Goal: Go to known website: Access a specific website the user already knows

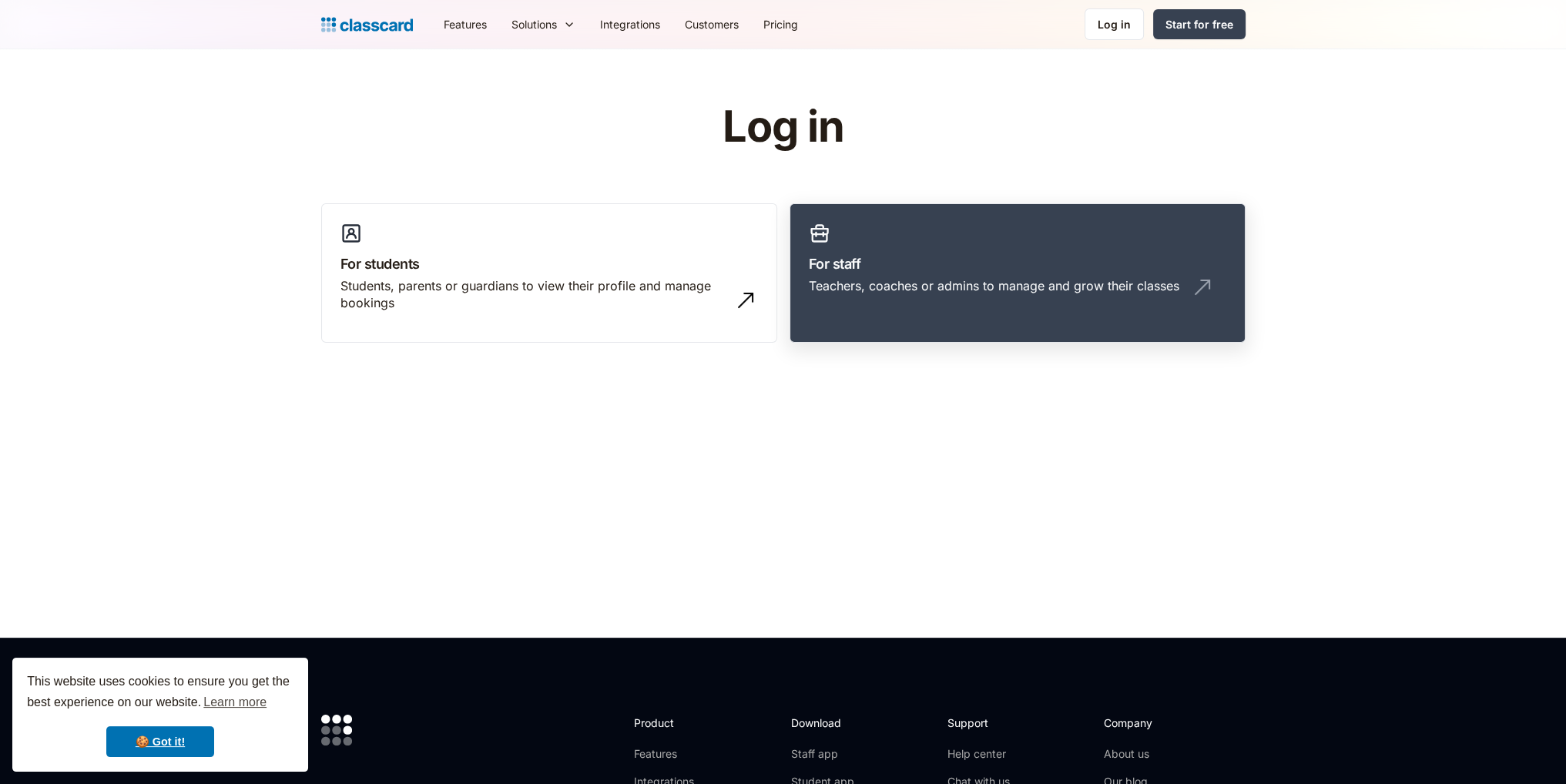
click at [914, 299] on div "Teachers, coaches or admins to manage and grow their classes" at bounding box center [1018, 292] width 418 height 30
click at [973, 269] on h3 "For staff" at bounding box center [1018, 264] width 418 height 21
click at [1013, 267] on h3 "For staff" at bounding box center [1018, 264] width 418 height 21
